Goal: Task Accomplishment & Management: Complete application form

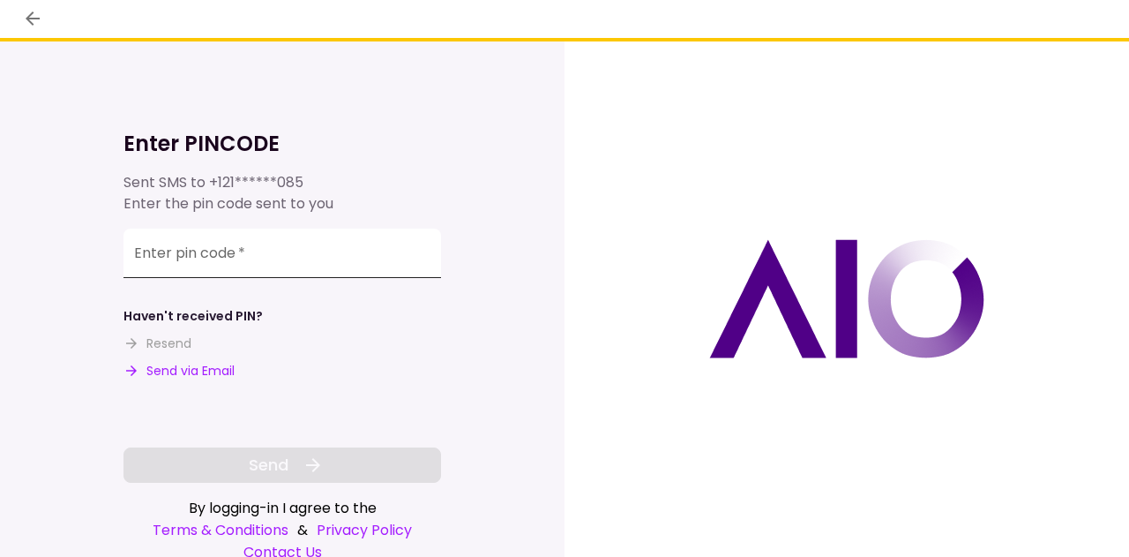
click at [235, 229] on input "Enter pin code   *" at bounding box center [282, 252] width 318 height 49
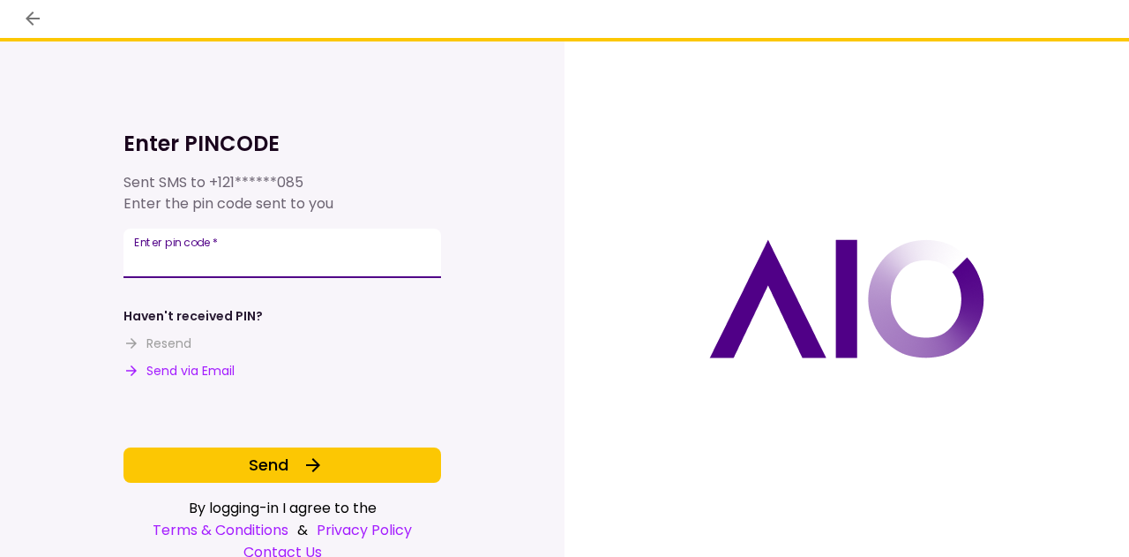
type input "******"
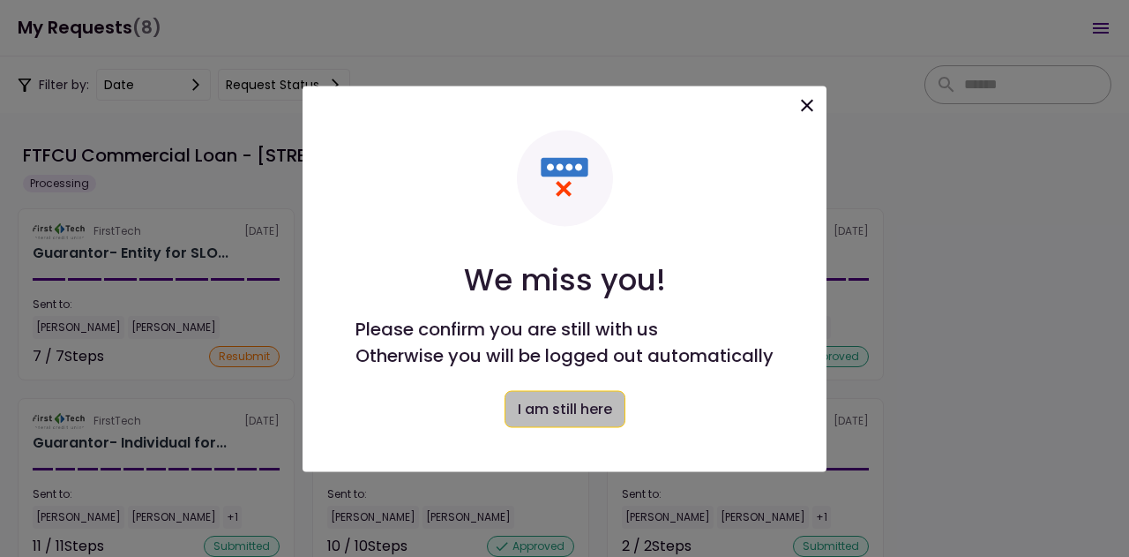
click at [579, 412] on button "I am still here" at bounding box center [565, 408] width 121 height 37
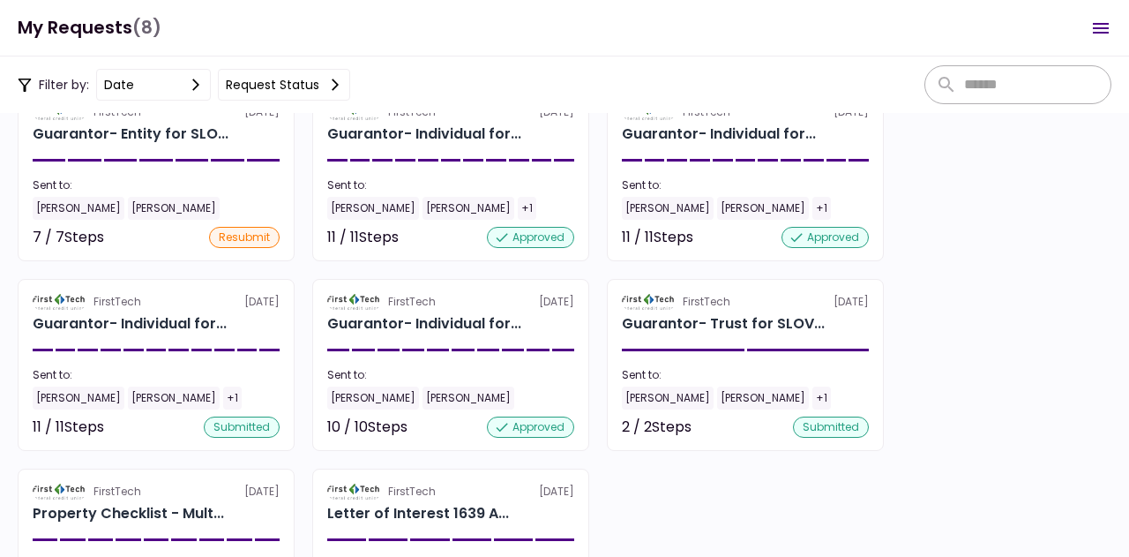
scroll to position [120, 0]
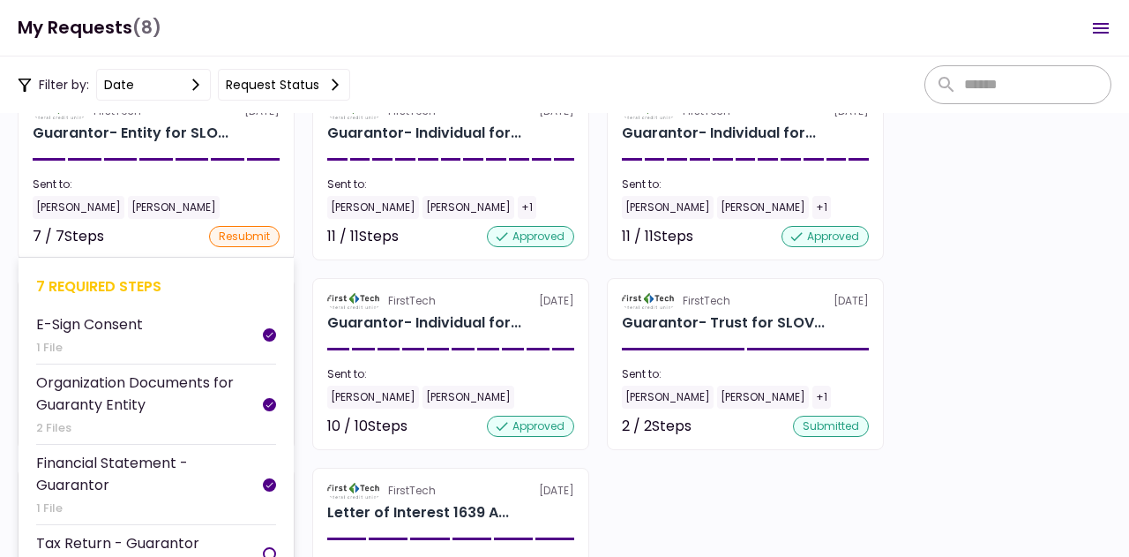
click at [111, 282] on div "7 required steps" at bounding box center [156, 286] width 240 height 22
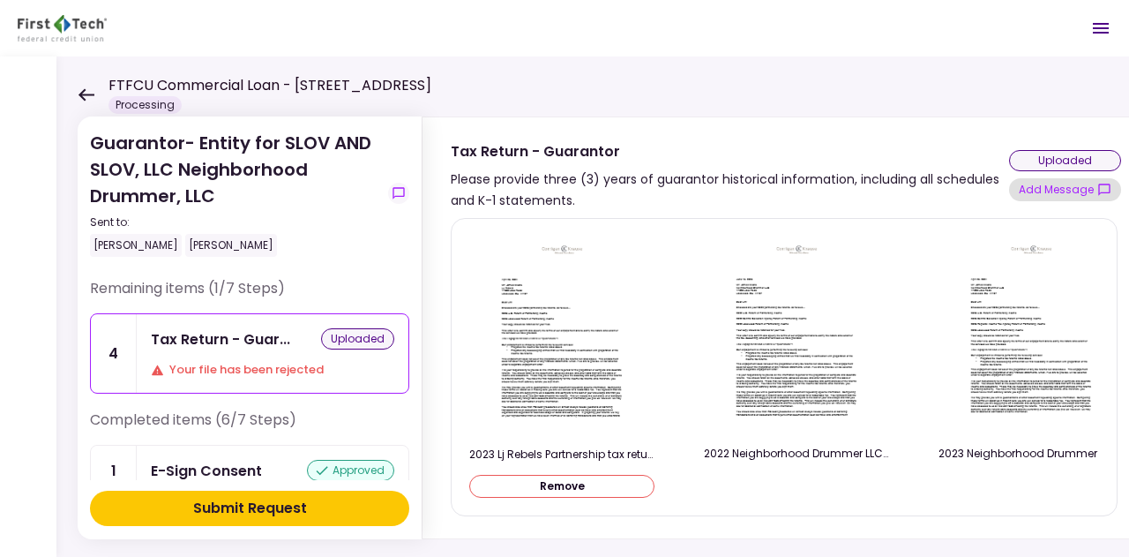
click at [1053, 191] on button "Add Message" at bounding box center [1065, 189] width 112 height 23
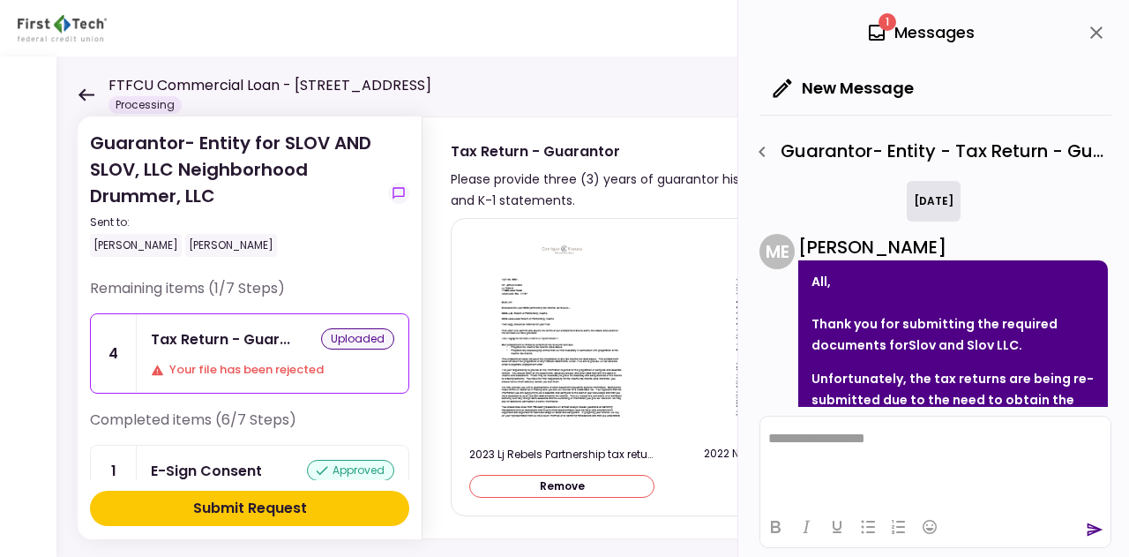
scroll to position [392, 0]
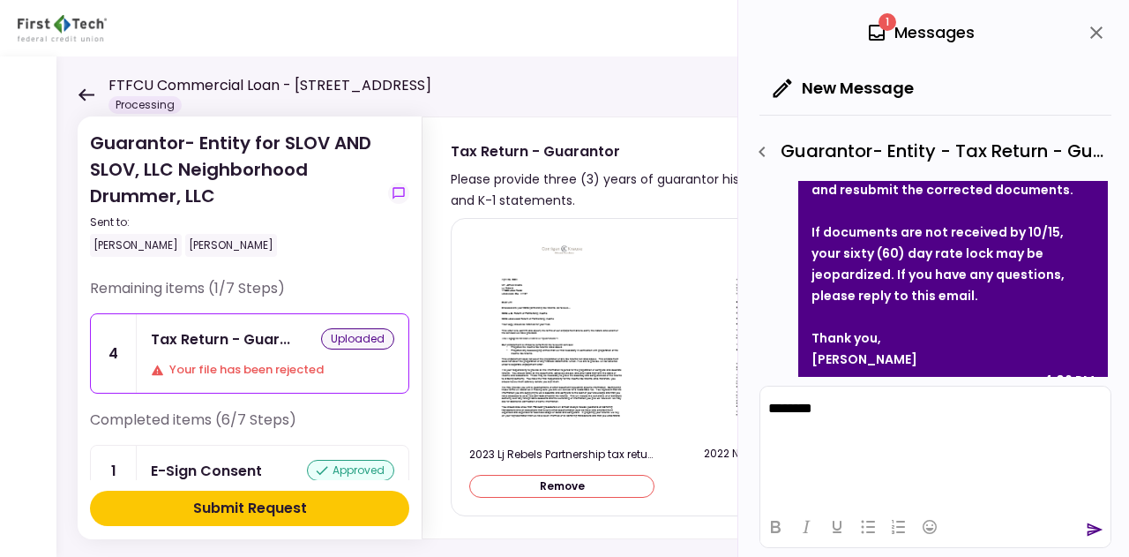
click at [1084, 528] on div at bounding box center [935, 526] width 350 height 34
click at [1092, 529] on icon "send" at bounding box center [1095, 529] width 18 height 18
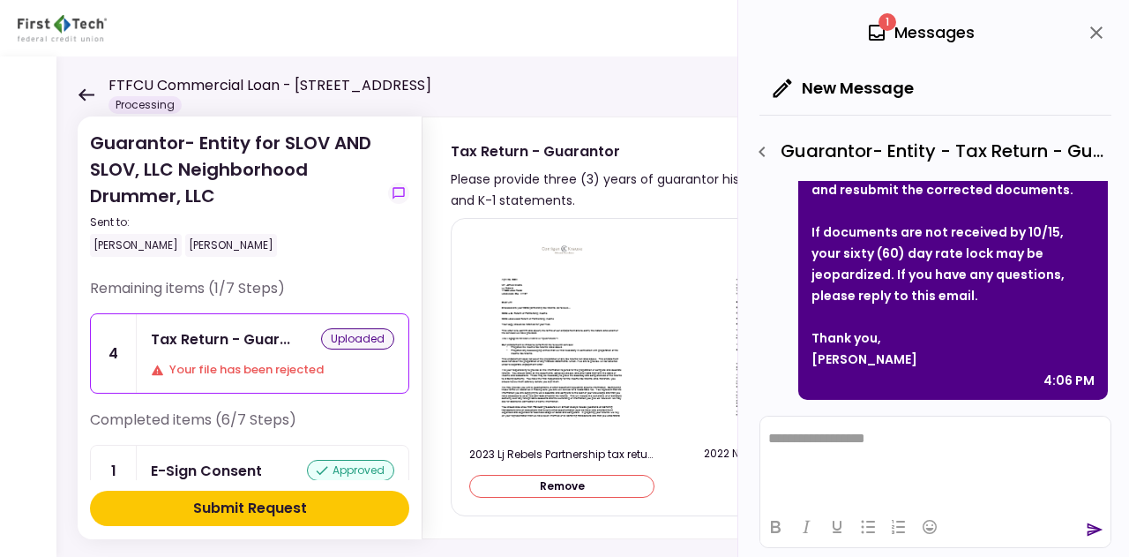
scroll to position [549, 0]
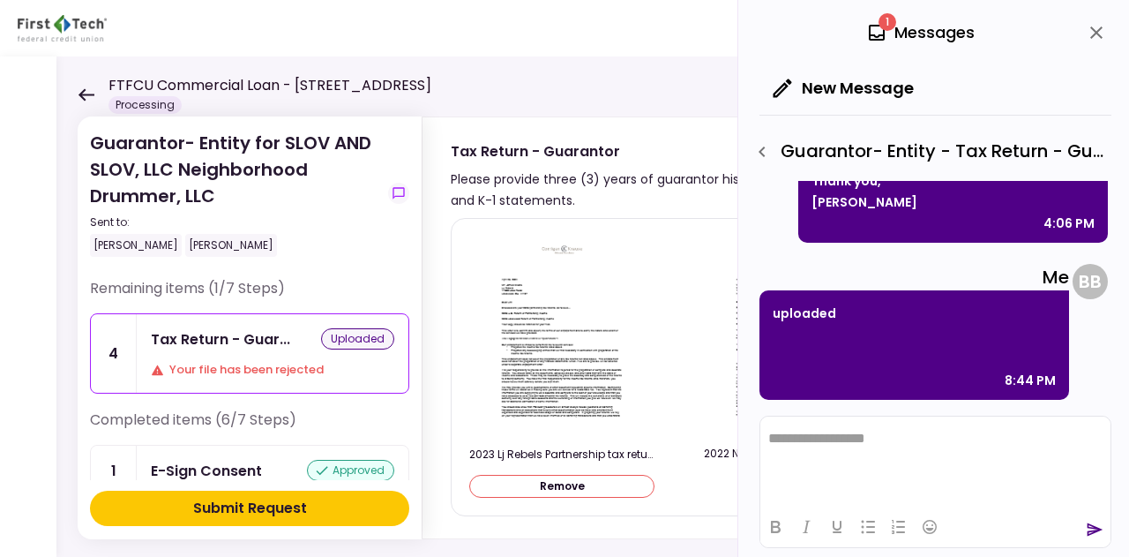
click at [362, 512] on button "Submit Request" at bounding box center [249, 507] width 319 height 35
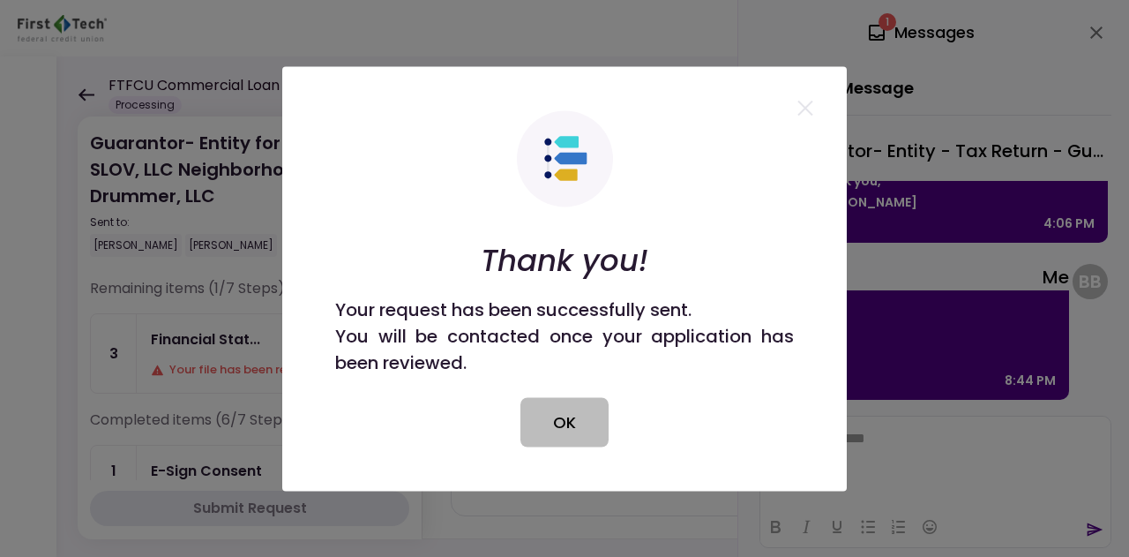
click at [567, 430] on button "OK" at bounding box center [564, 421] width 88 height 49
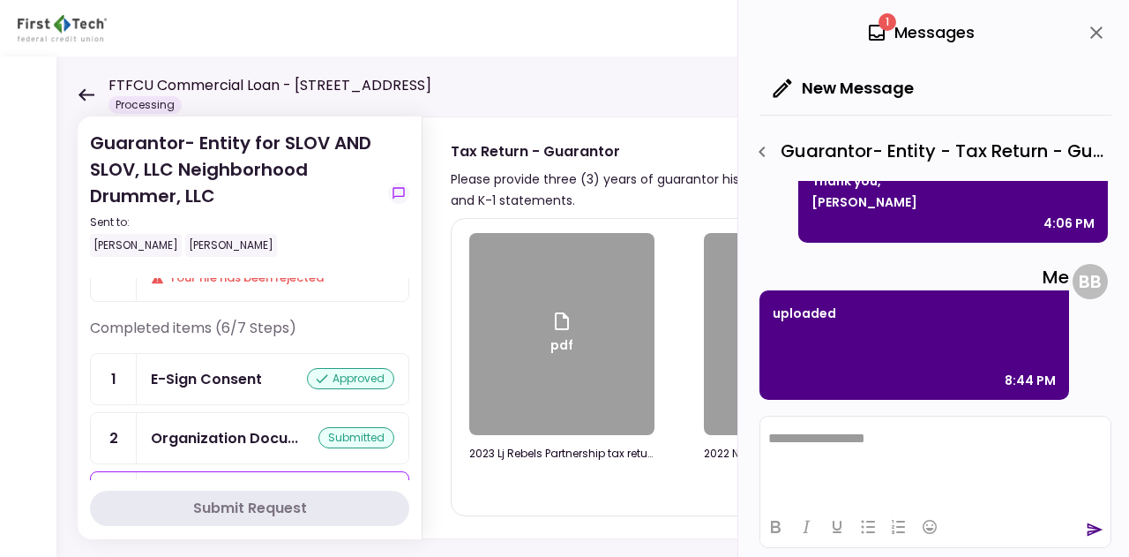
scroll to position [91, 0]
click at [1087, 34] on icon "close" at bounding box center [1096, 32] width 21 height 21
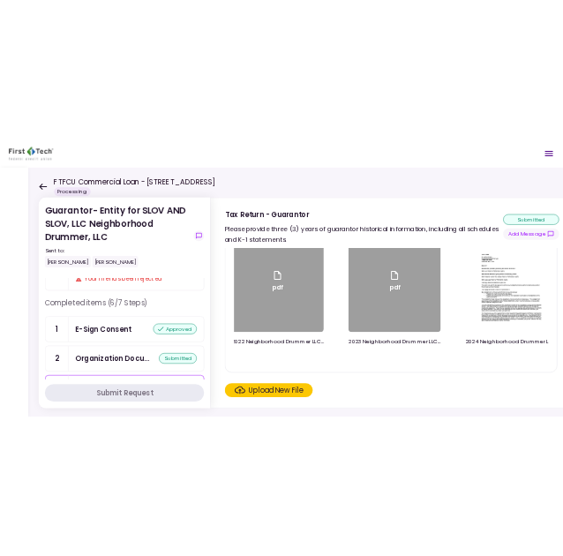
scroll to position [0, 0]
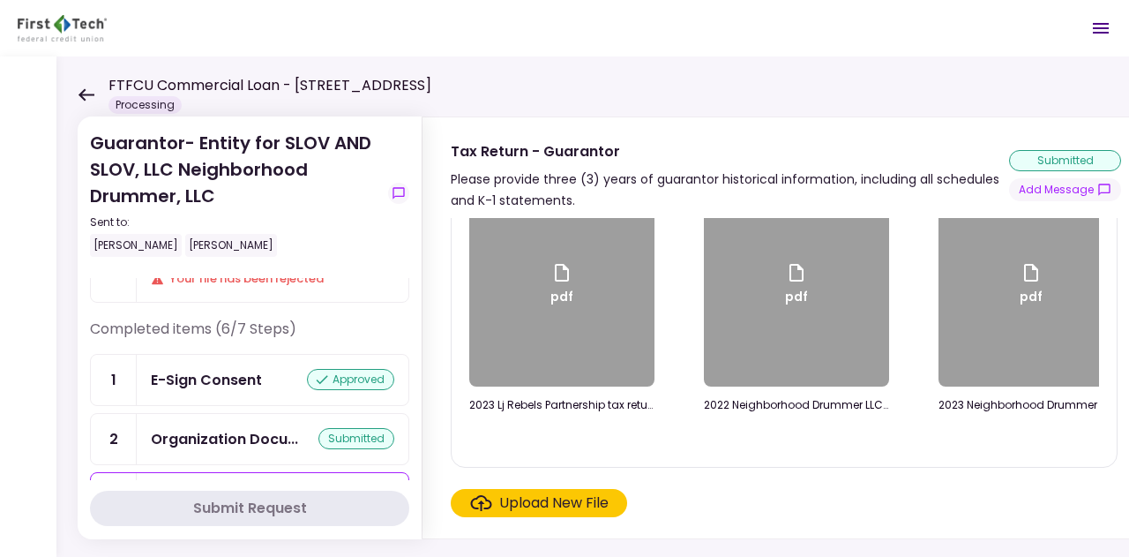
click at [469, 37] on header "FTFCU Commercial Loan - [STREET_ADDRESS] Processing 1 Messages New Message Conv…" at bounding box center [564, 28] width 1129 height 56
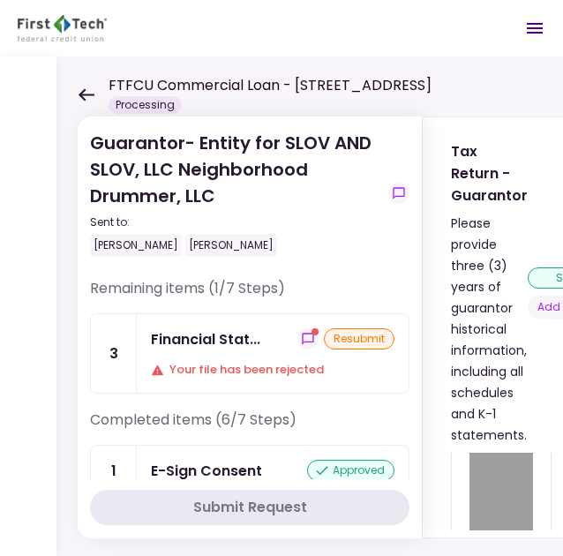
click at [237, 334] on div "Financial Stat..." at bounding box center [205, 339] width 109 height 22
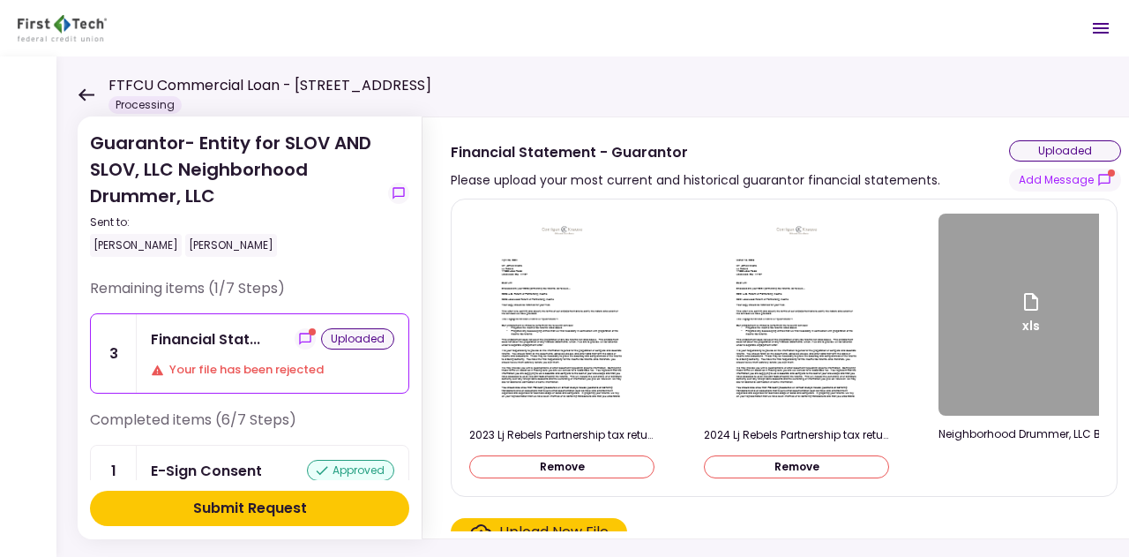
click at [312, 513] on button "Submit Request" at bounding box center [249, 507] width 319 height 35
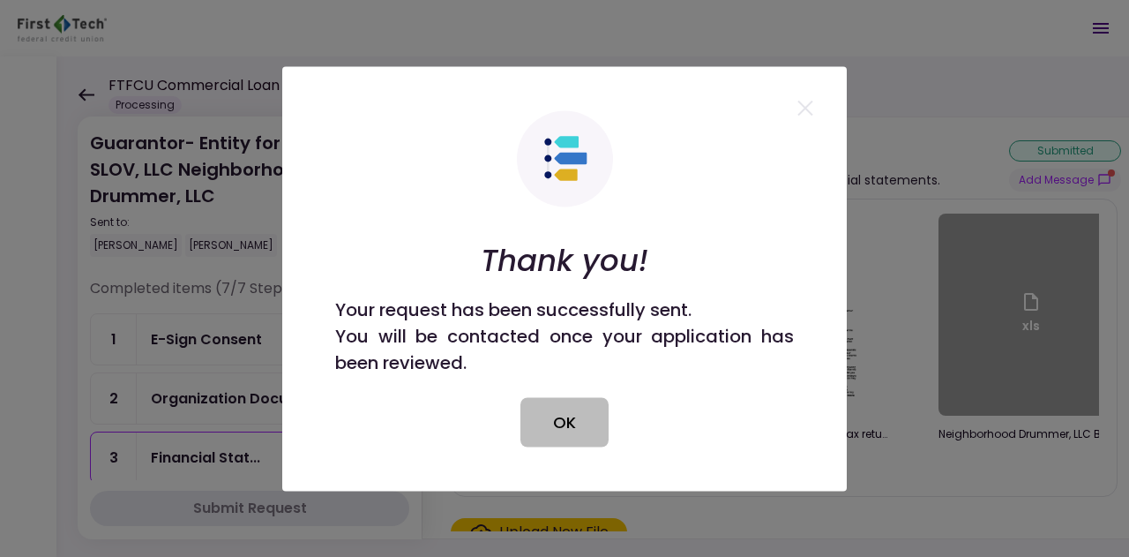
click at [544, 445] on button "OK" at bounding box center [564, 421] width 88 height 49
